Goal: Navigation & Orientation: Find specific page/section

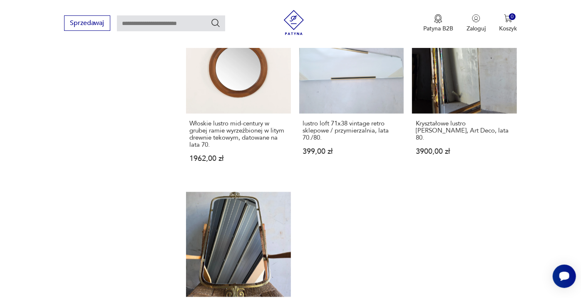
scroll to position [984, 0]
